Goal: Navigation & Orientation: Find specific page/section

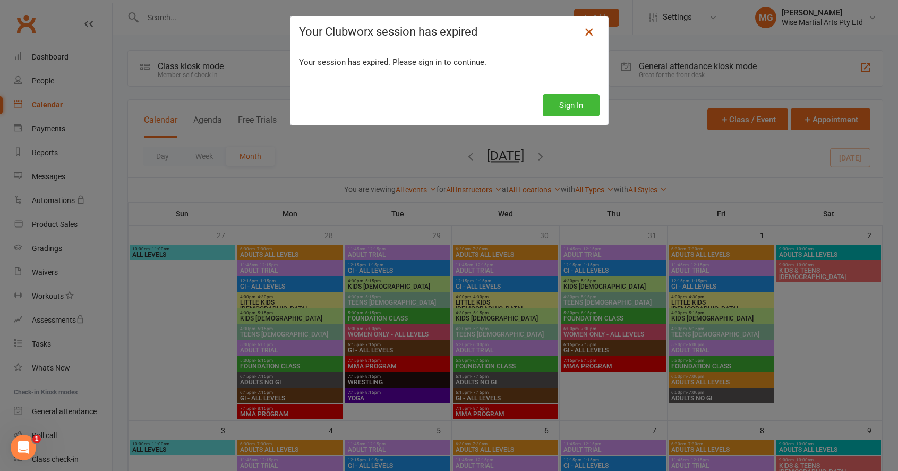
click at [591, 32] on icon at bounding box center [589, 31] width 13 height 13
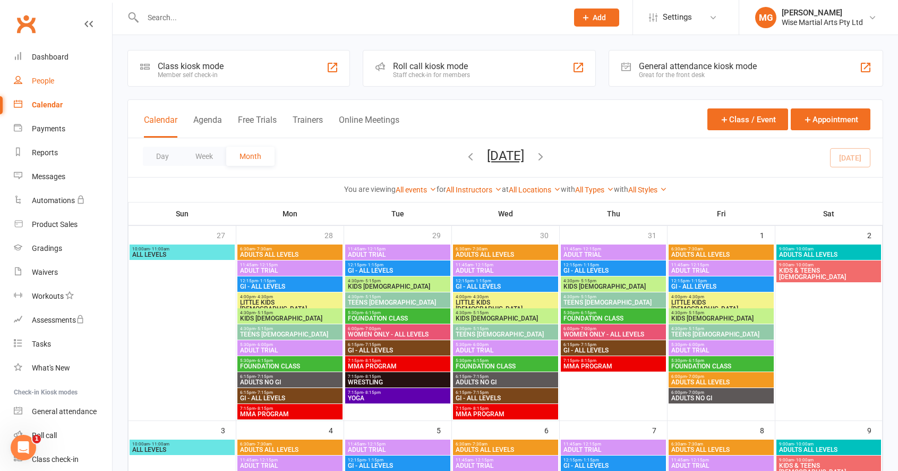
click at [45, 81] on div "People" at bounding box center [43, 80] width 22 height 8
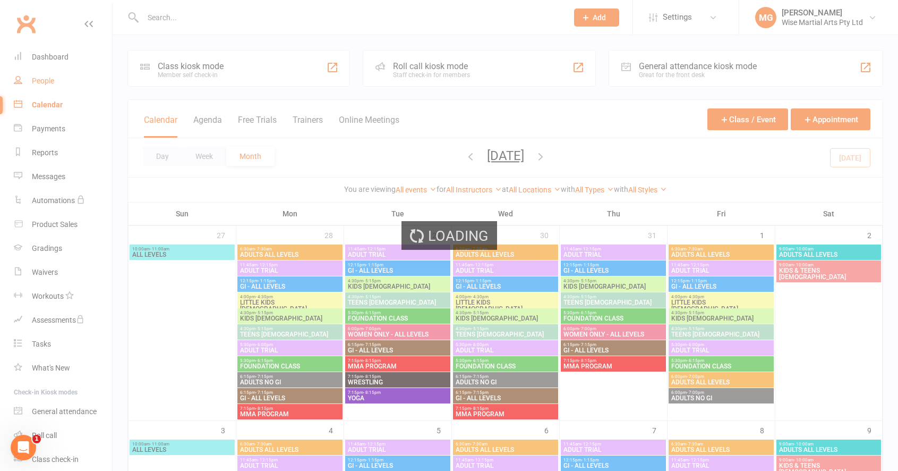
select select "100"
